Goal: Information Seeking & Learning: Learn about a topic

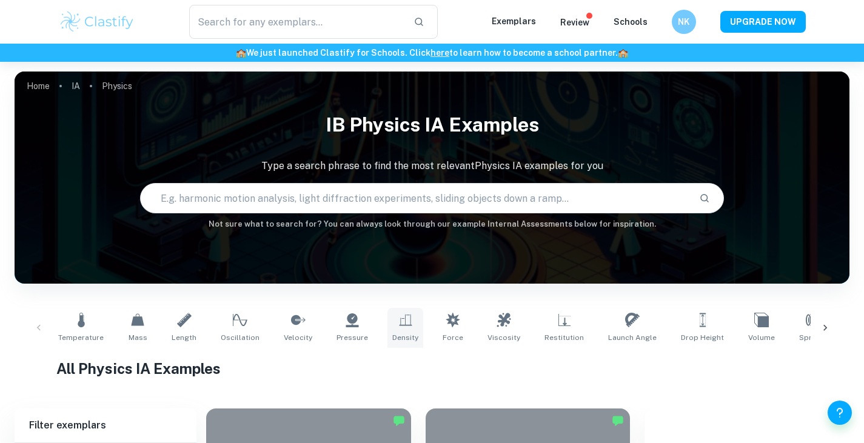
click at [413, 329] on link "Density" at bounding box center [405, 328] width 36 height 40
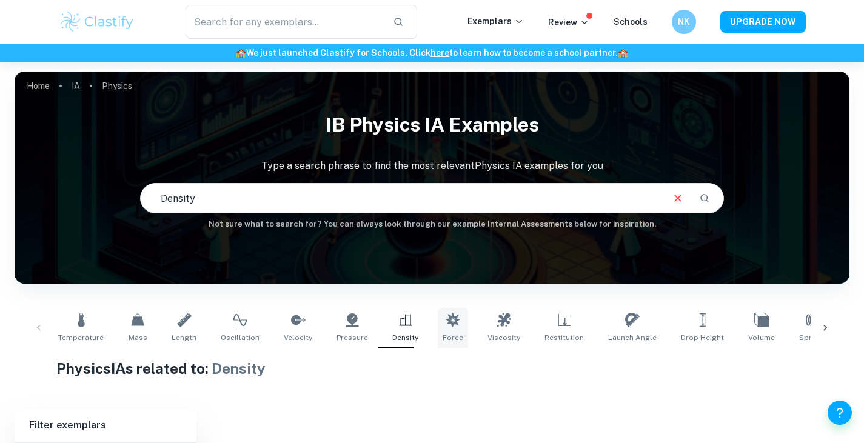
click at [438, 330] on link "Force" at bounding box center [453, 328] width 30 height 40
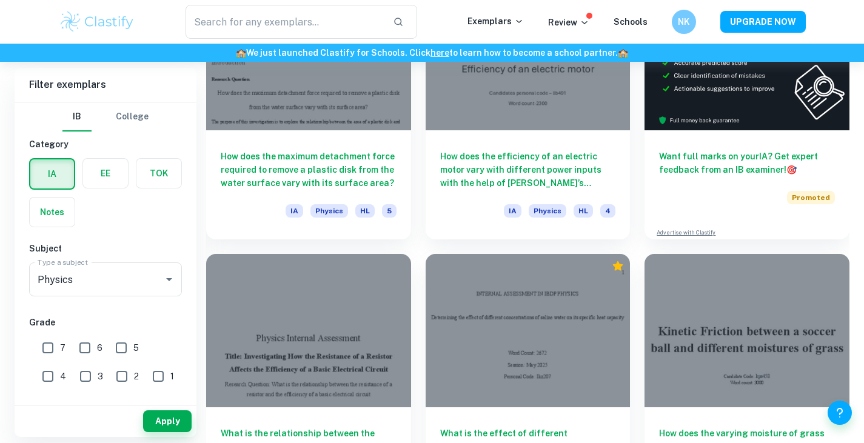
scroll to position [432, 0]
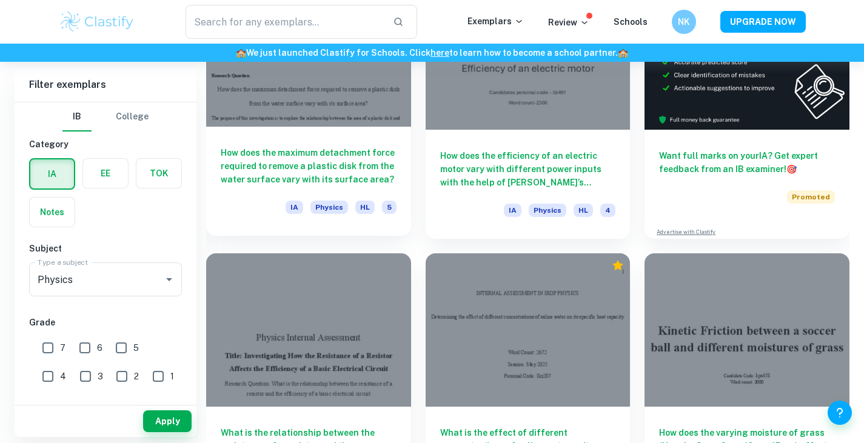
click at [332, 139] on div "How does the maximum detachment force required to remove a plastic disk from th…" at bounding box center [308, 181] width 205 height 109
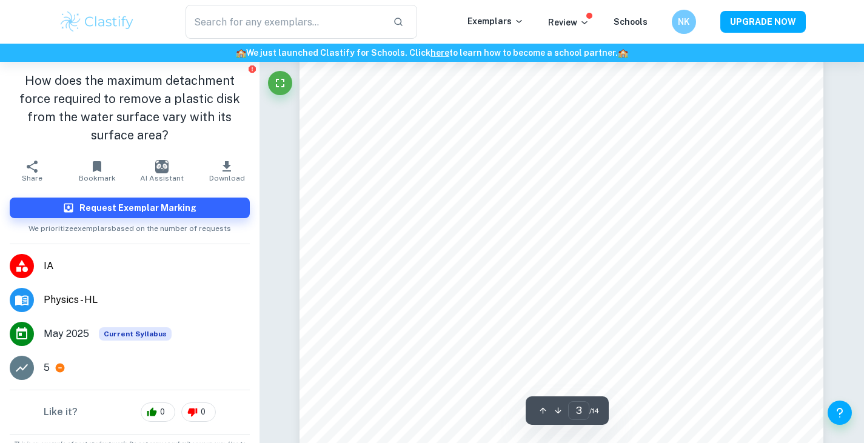
scroll to position [1770, 0]
type input "3"
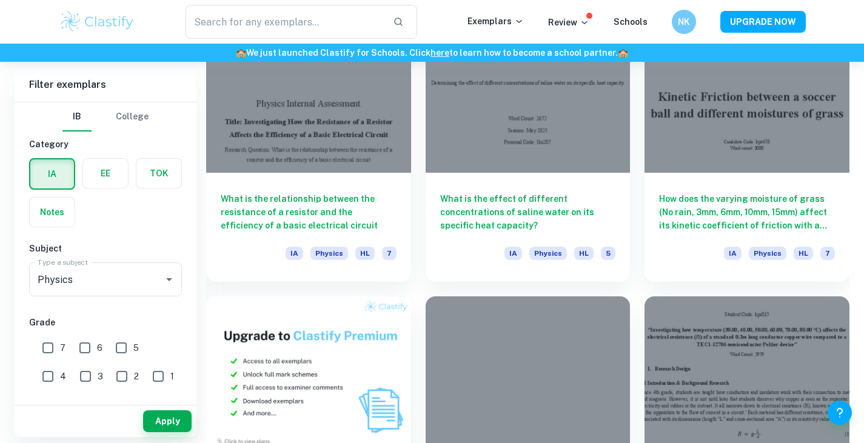
scroll to position [677, 0]
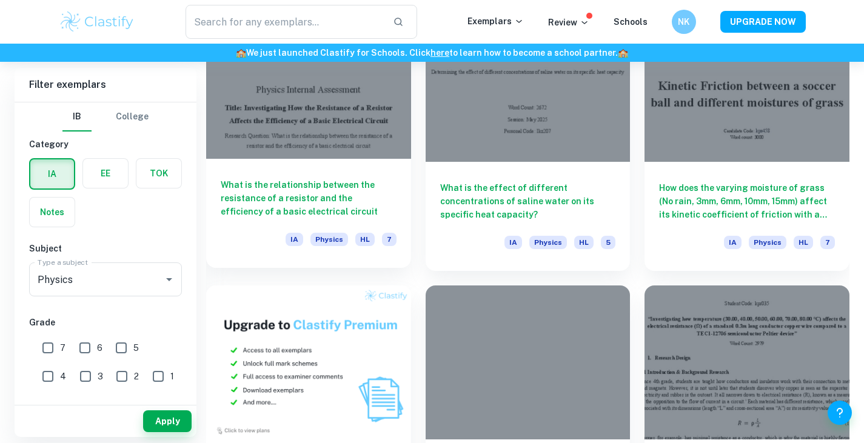
click at [289, 128] on div at bounding box center [308, 81] width 205 height 153
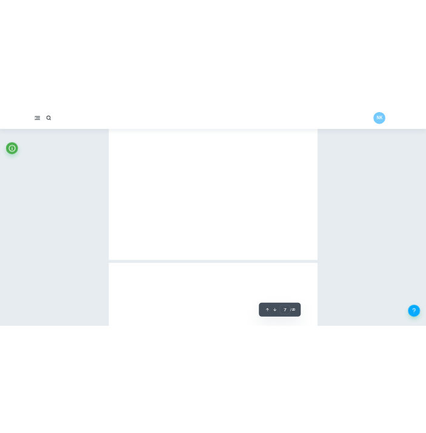
scroll to position [1733, 0]
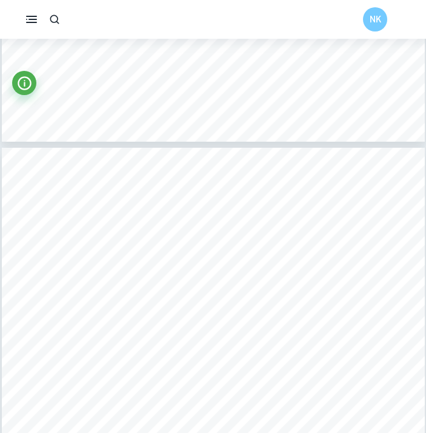
type input "4"
